Goal: Obtain resource: Download file/media

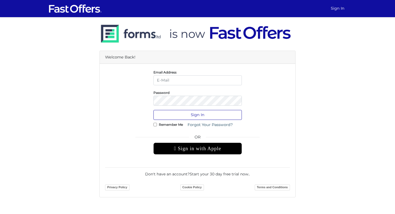
type input "[EMAIL_ADDRESS][DOMAIN_NAME]"
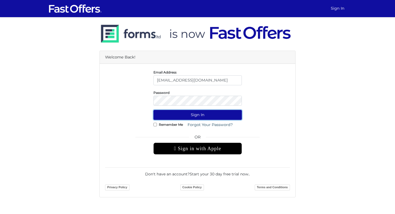
click at [197, 116] on button "Sign In" at bounding box center [197, 115] width 88 height 10
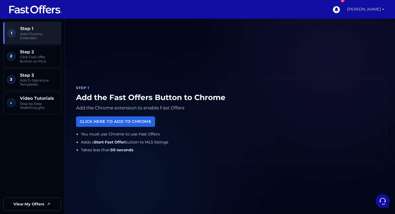
click at [380, 8] on link "[PERSON_NAME]" at bounding box center [365, 9] width 41 height 19
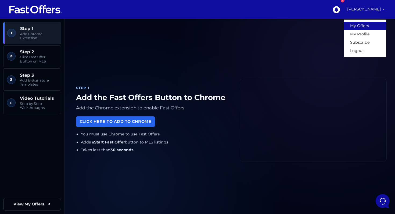
click at [368, 29] on link "My Offers" at bounding box center [364, 26] width 42 height 8
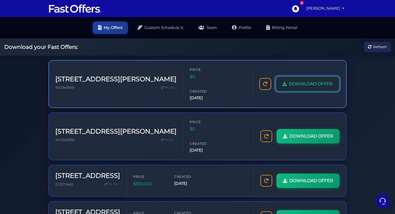
click at [300, 81] on link "DOWNLOAD OFFER" at bounding box center [307, 84] width 64 height 16
